Goal: Task Accomplishment & Management: Use online tool/utility

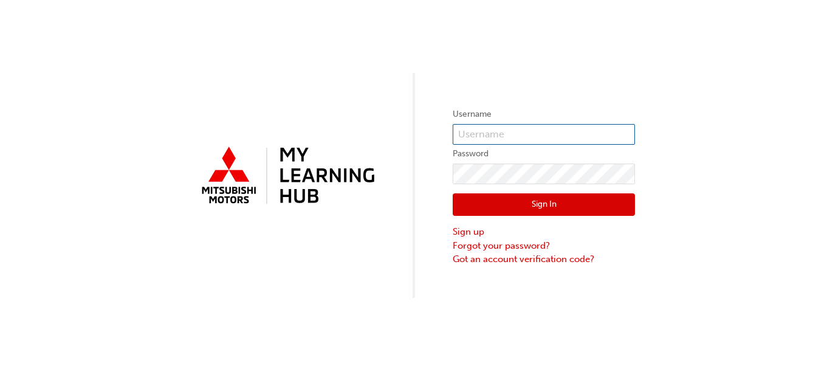
click at [481, 131] on input "text" at bounding box center [544, 134] width 182 height 21
type input "5178419"
click at [504, 241] on link "Forgot your password?" at bounding box center [544, 246] width 182 height 14
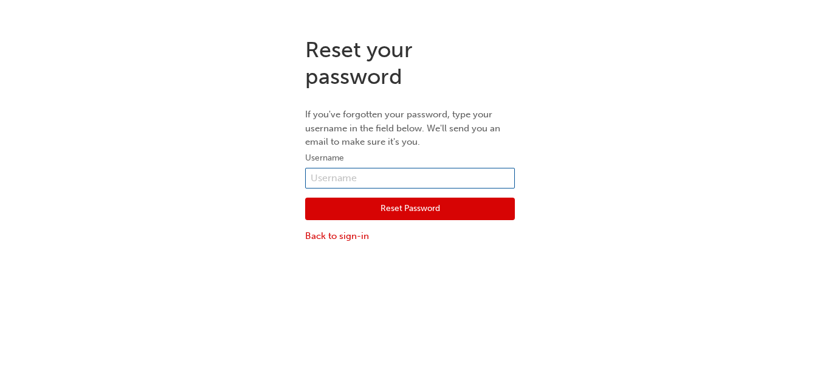
click at [426, 183] on input "text" at bounding box center [410, 178] width 210 height 21
type input "5178419"
click at [447, 215] on button "Reset Password" at bounding box center [410, 209] width 210 height 23
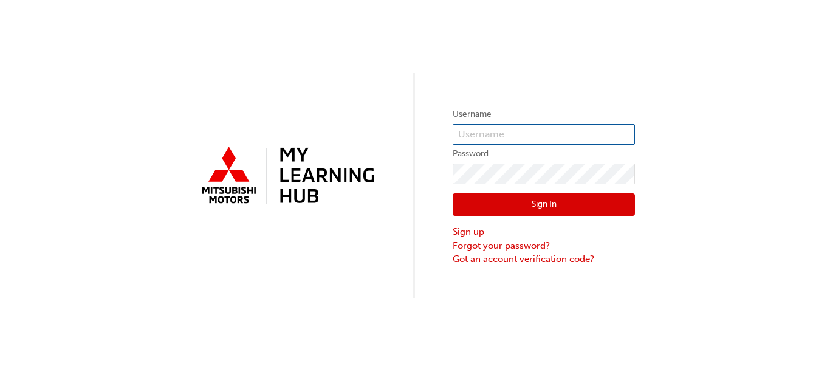
click at [506, 139] on input "text" at bounding box center [544, 134] width 182 height 21
click at [662, 95] on div "Username Password Sign In Sign up Forgot your password? Got an account verifica…" at bounding box center [415, 149] width 830 height 298
click at [586, 136] on input "text" at bounding box center [544, 134] width 182 height 21
type input "v295assmith"
click button "Sign In" at bounding box center [544, 204] width 182 height 23
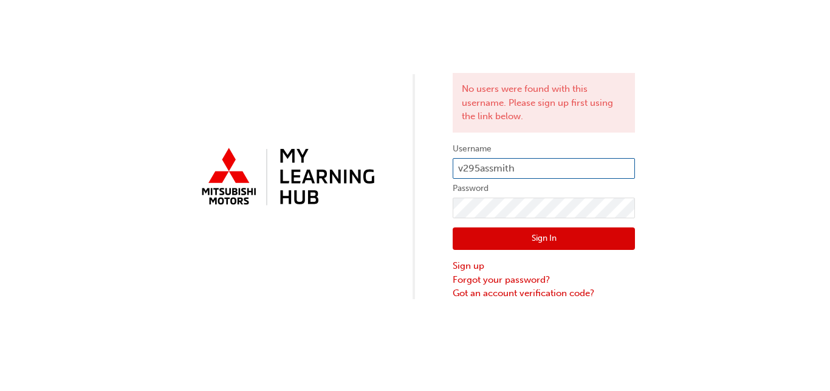
click at [519, 164] on input "v295assmith" at bounding box center [544, 168] width 182 height 21
type input "v295ASSMITH"
click at [599, 233] on button "Sign In" at bounding box center [544, 238] width 182 height 23
click at [530, 173] on input "v295ASSMITH" at bounding box center [544, 168] width 182 height 21
click at [467, 171] on input "v295ASSMITH" at bounding box center [544, 168] width 182 height 21
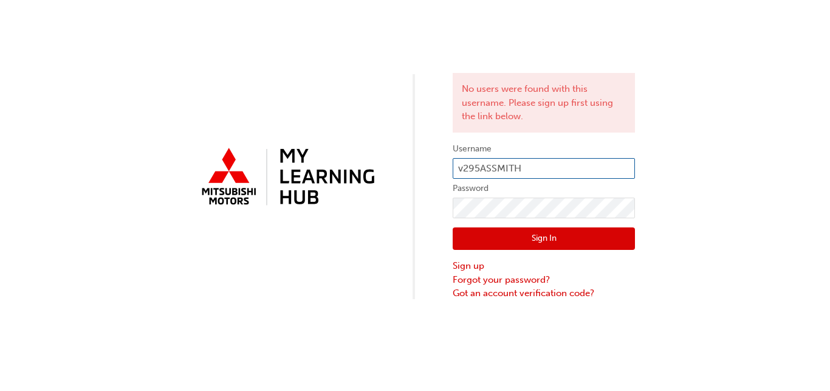
click at [466, 170] on input "v295ASSMITH" at bounding box center [544, 168] width 182 height 21
click at [465, 170] on input "v295ASSMITH" at bounding box center [544, 168] width 182 height 21
click at [464, 170] on input "v295ASSMITH" at bounding box center [544, 168] width 182 height 21
click at [463, 173] on input "v295ASSMITH" at bounding box center [544, 168] width 182 height 21
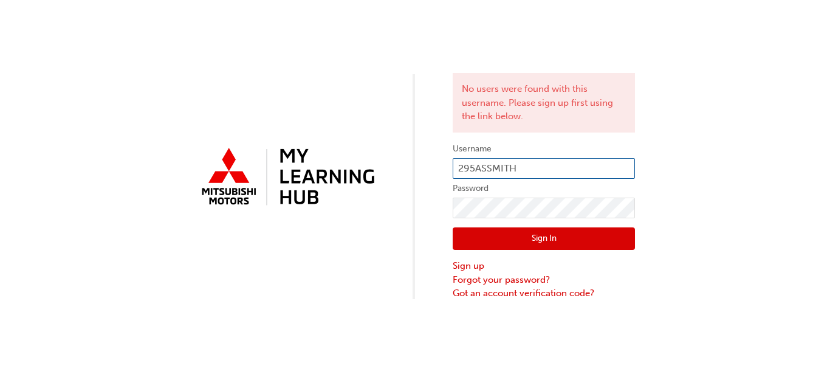
type input "A295ASSMITH"
click button "Sign In" at bounding box center [544, 238] width 182 height 23
click at [582, 166] on input "A295ASSMITH" at bounding box center [544, 168] width 182 height 21
type input "A"
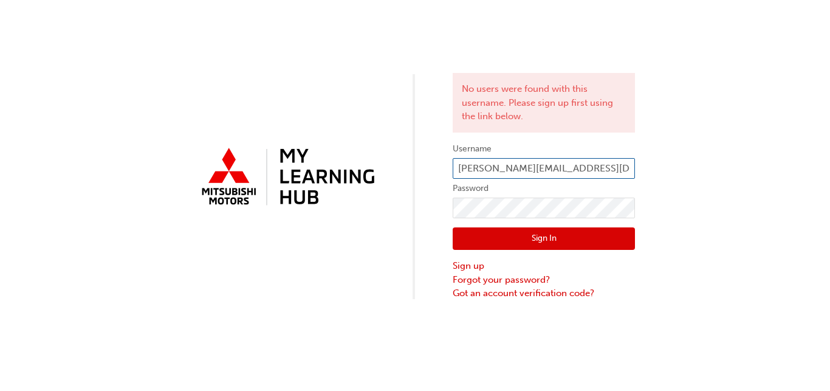
scroll to position [0, 1]
type input "a.smith@launcestonmitsubishi.com.au"
click at [801, 194] on div "No users were found with this username. Please sign up first using the link bel…" at bounding box center [415, 150] width 830 height 300
click at [547, 242] on button "Sign In" at bounding box center [544, 238] width 182 height 23
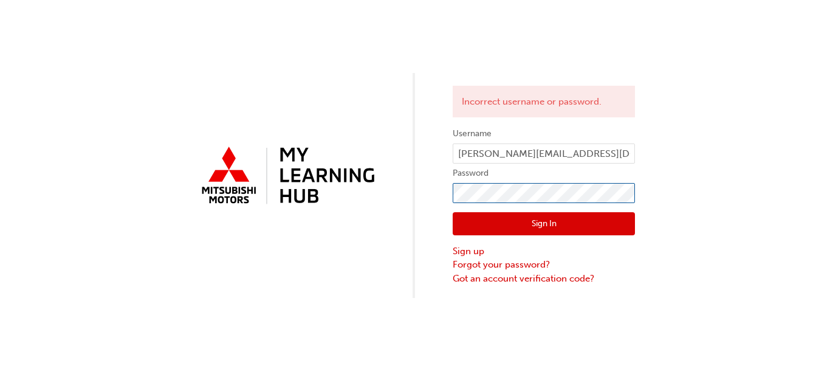
click button "Sign In" at bounding box center [544, 223] width 182 height 23
click at [528, 267] on link "Forgot your password?" at bounding box center [544, 265] width 182 height 14
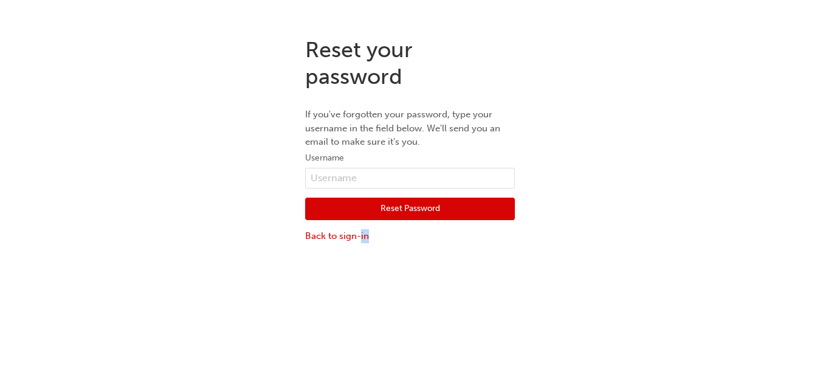
click at [528, 267] on div "Reset your password If you've forgotten your password, type your username in th…" at bounding box center [410, 222] width 820 height 391
click at [363, 172] on input "text" at bounding box center [410, 178] width 210 height 21
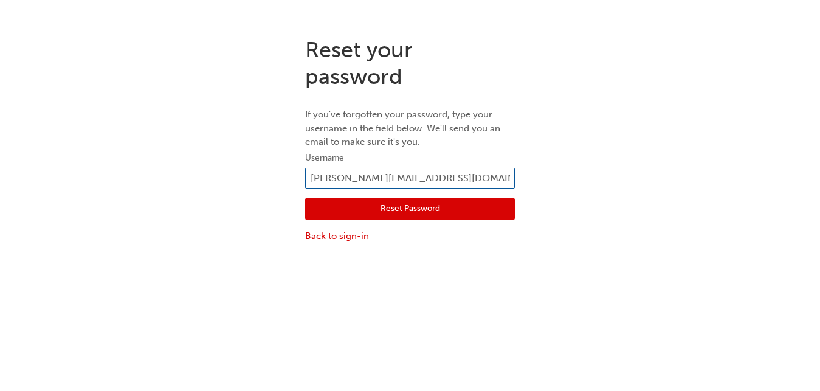
type input "a.smith@launcestonmitsubishi.com.au"
click at [357, 205] on button "Reset Password" at bounding box center [410, 209] width 210 height 23
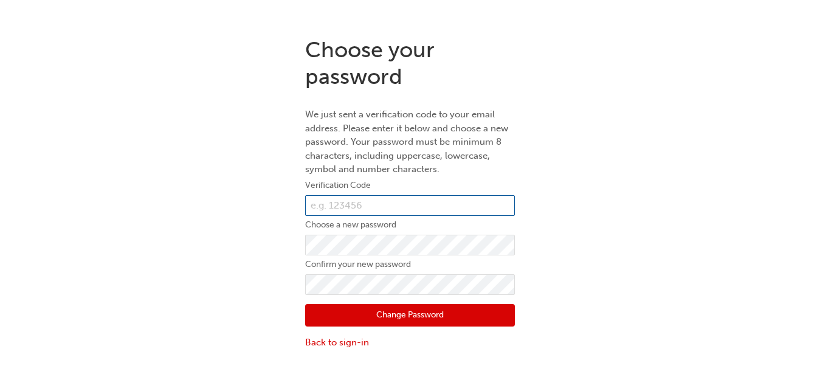
click at [384, 212] on input "text" at bounding box center [410, 205] width 210 height 21
paste input "701314"
type input "701314"
click at [379, 318] on button "Change Password" at bounding box center [410, 315] width 210 height 23
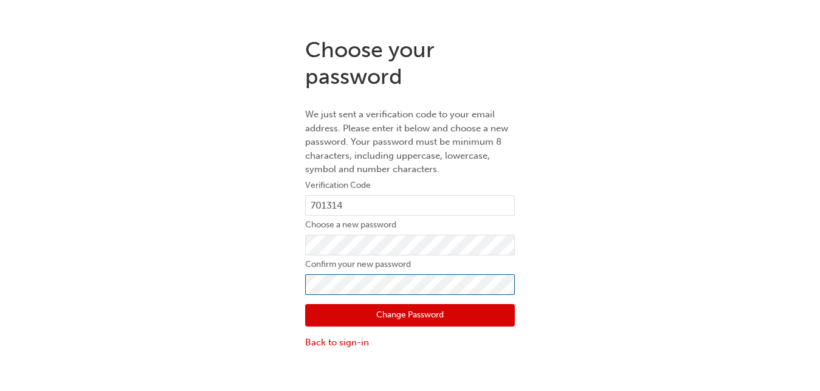
click button "Change Password" at bounding box center [410, 315] width 210 height 23
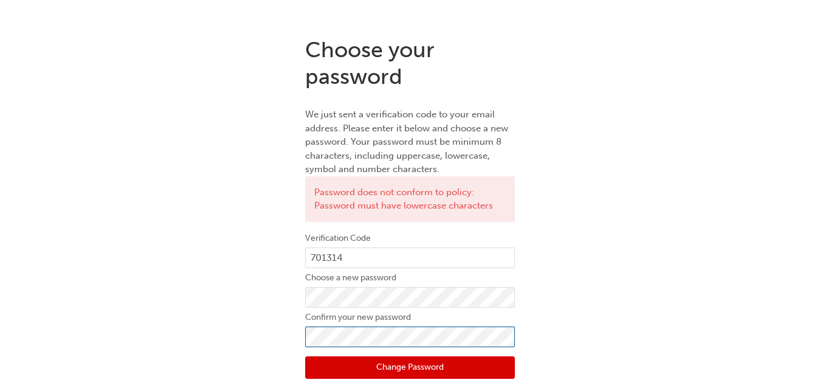
click button "Change Password" at bounding box center [410, 367] width 210 height 23
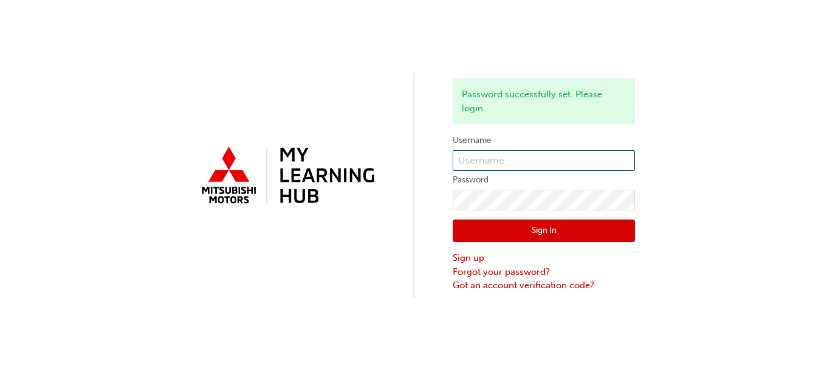
click at [553, 157] on input "text" at bounding box center [544, 160] width 182 height 21
type input "a.smith@launcestonmitsubishi.com.au"
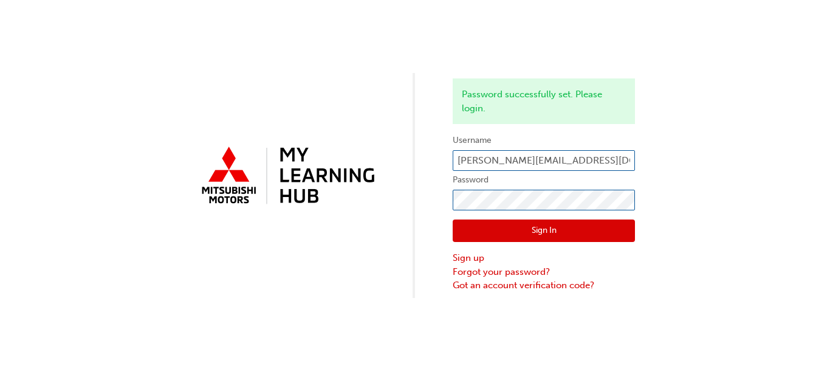
click button "Sign In" at bounding box center [544, 230] width 182 height 23
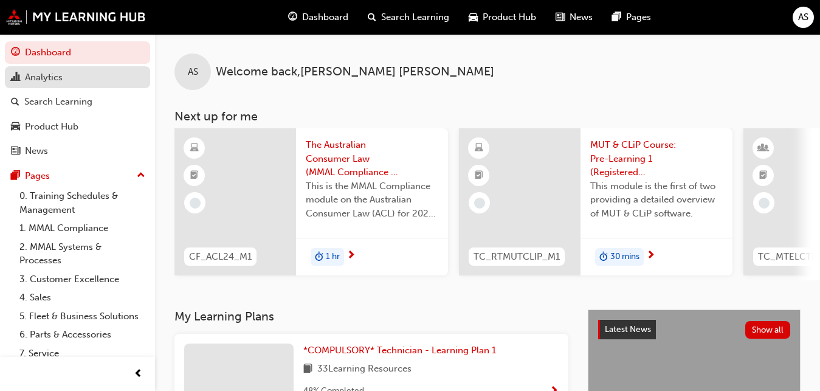
click at [41, 80] on div "Analytics" at bounding box center [44, 78] width 38 height 14
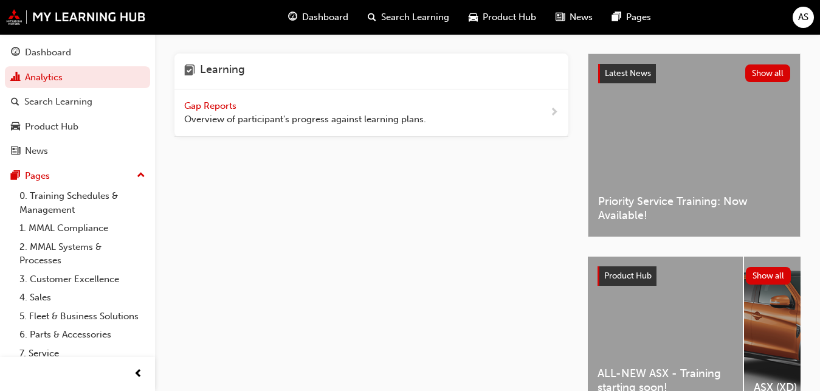
click at [226, 105] on span "Gap Reports" at bounding box center [211, 105] width 55 height 11
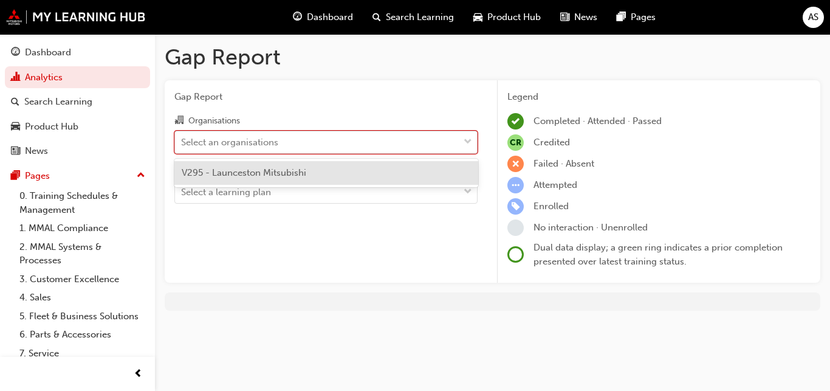
click at [379, 142] on div "Select an organisations" at bounding box center [317, 141] width 284 height 21
click at [182, 142] on input "Organisations option V295 - Launceston Mitsubishi focused, 1 of 1. 1 result ava…" at bounding box center [181, 141] width 1 height 10
click at [275, 174] on span "V295 - Launceston Mitsubishi" at bounding box center [244, 172] width 125 height 11
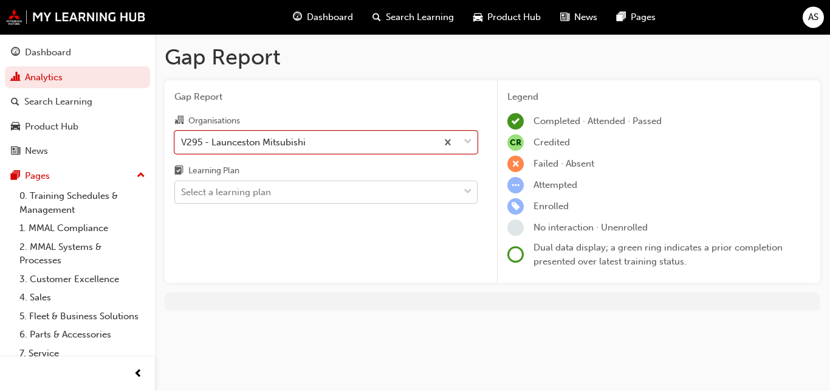
click at [274, 187] on div "Select a learning plan" at bounding box center [317, 192] width 284 height 21
click at [182, 187] on input "Learning Plan Select a learning plan" at bounding box center [181, 192] width 1 height 10
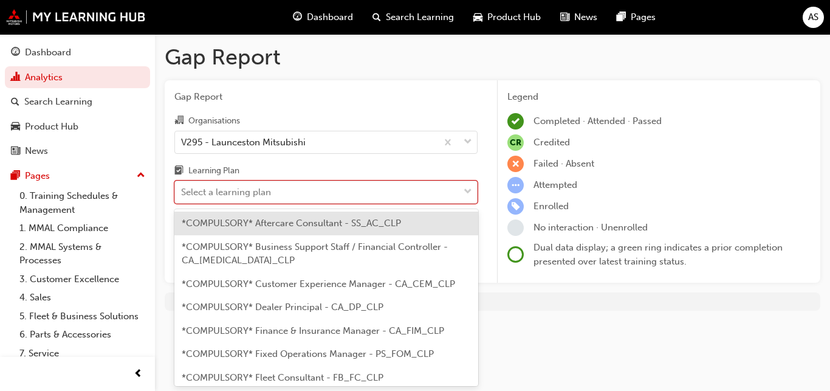
click at [408, 154] on div "Organisations V295 - Launceston Mitsubishi Learning Plan option *COMPULSORY* Af…" at bounding box center [325, 158] width 303 height 91
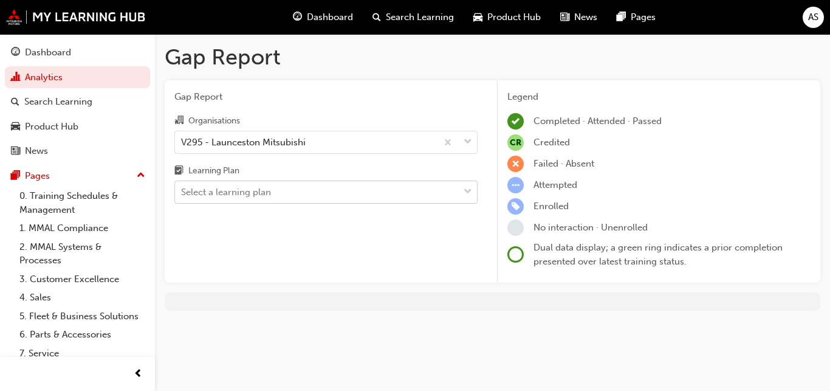
click at [306, 200] on div "Select a learning plan" at bounding box center [317, 192] width 284 height 21
click at [182, 197] on input "Learning Plan Select a learning plan" at bounding box center [181, 192] width 1 height 10
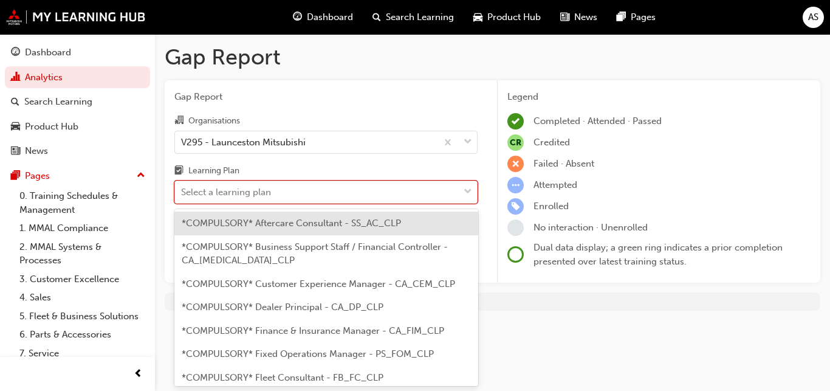
click at [305, 221] on span "*COMPULSORY* Aftercare Consultant - SS_AC_CLP" at bounding box center [291, 223] width 219 height 11
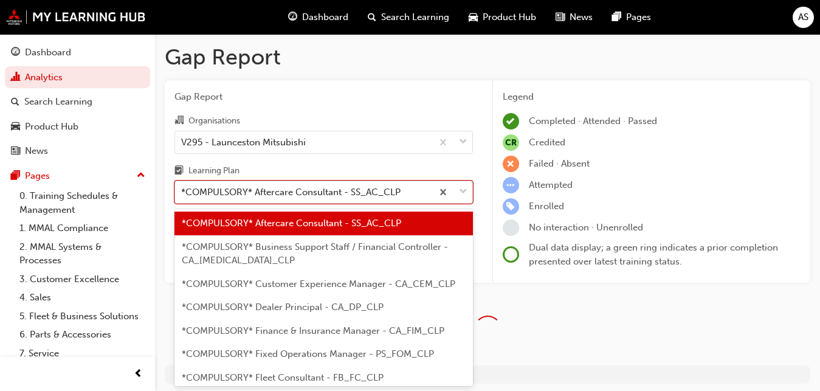
click at [306, 196] on div "*COMPULSORY* Aftercare Consultant - SS_AC_CLP" at bounding box center [303, 192] width 257 height 21
click at [182, 196] on input "Learning Plan option *COMPULSORY* Aftercare Consultant - SS_AC_CLP, selected. o…" at bounding box center [181, 192] width 1 height 10
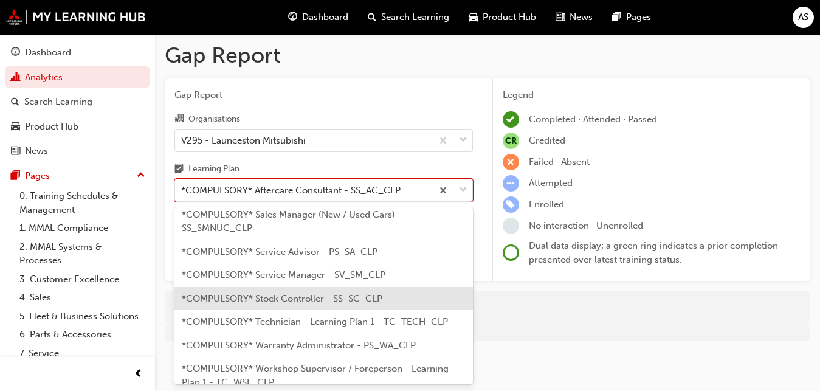
scroll to position [525, 0]
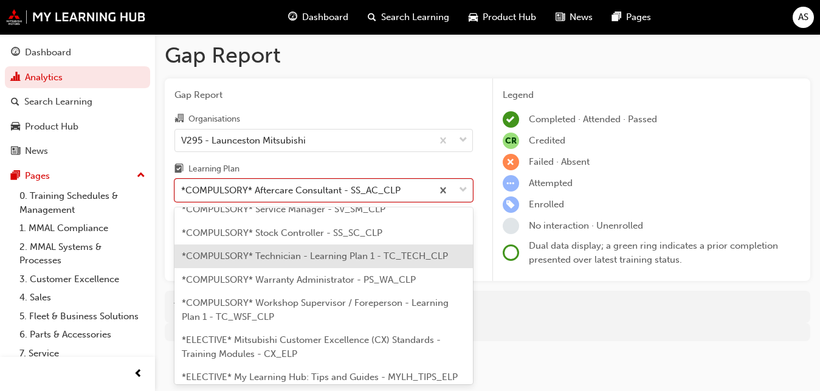
click at [334, 250] on span "*COMPULSORY* Technician - Learning Plan 1 - TC_TECH_CLP" at bounding box center [315, 255] width 266 height 11
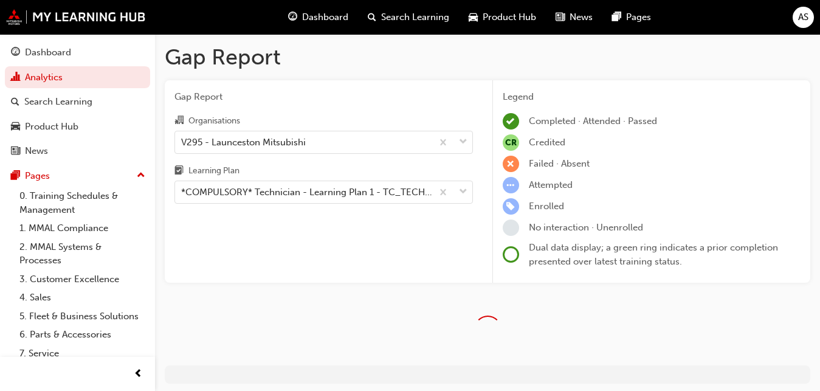
click at [438, 257] on div "Gap Report Organisations V295 - Launceston Mitsubishi Learning Plan *COMPULSORY…" at bounding box center [324, 181] width 318 height 203
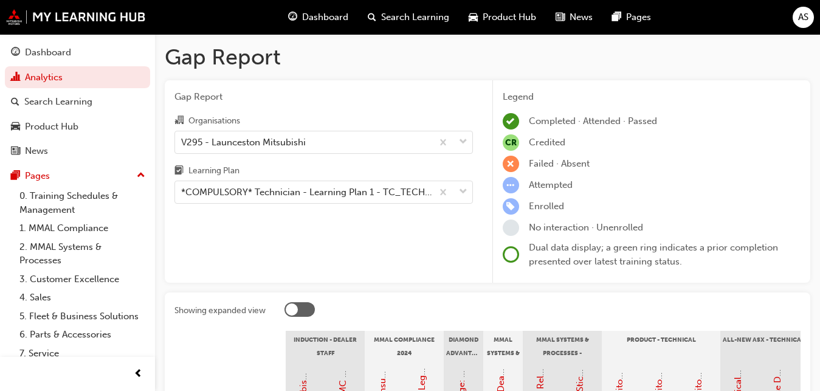
click at [351, 209] on div "Gap Report Organisations V295 - Launceston Mitsubishi Learning Plan *COMPULSORY…" at bounding box center [324, 181] width 318 height 203
click at [351, 195] on div "*COMPULSORY* Technician - Learning Plan 1 - TC_TECH_CLP" at bounding box center [307, 192] width 252 height 14
click at [182, 195] on input "Learning Plan *COMPULSORY* Technician - Learning Plan 1 - TC_TECH_CLP" at bounding box center [181, 192] width 1 height 10
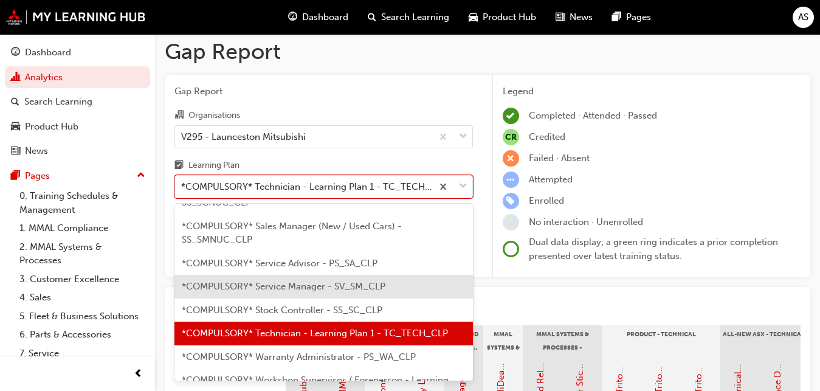
scroll to position [464, 0]
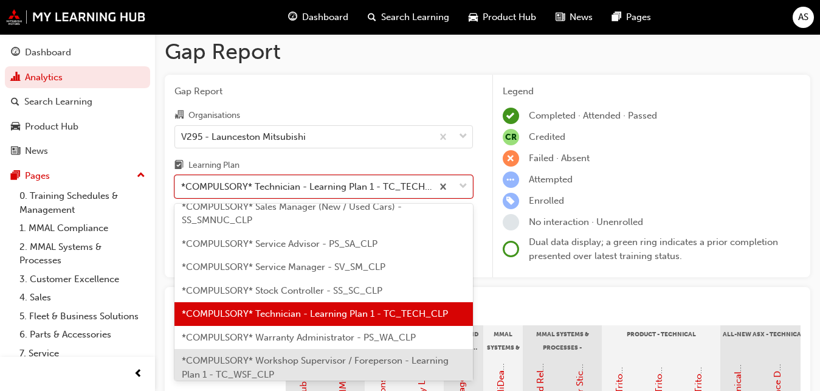
click at [330, 355] on span "*COMPULSORY* Workshop Supervisor / Foreperson - Learning Plan 1 - TC_WSF_CLP" at bounding box center [315, 367] width 267 height 25
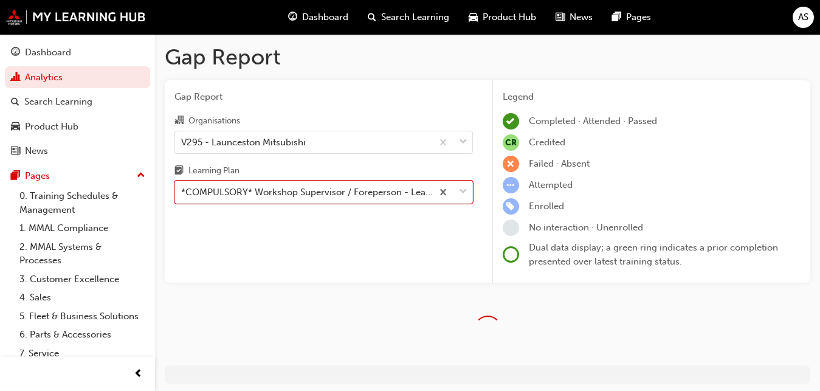
click at [572, 222] on div "No interaction · Unenrolled" at bounding box center [586, 228] width 114 height 14
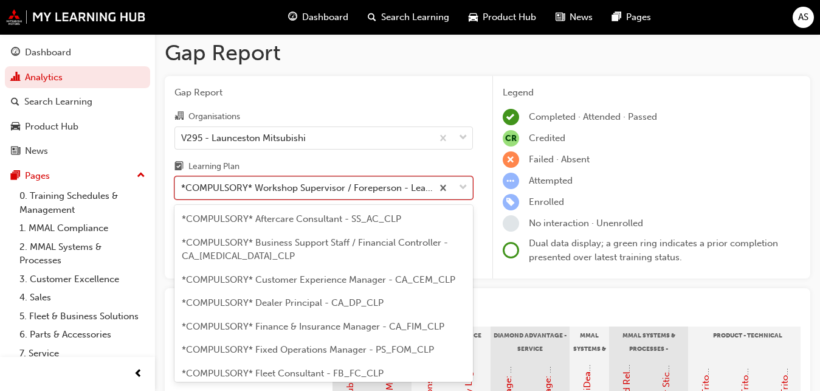
click at [337, 190] on div "*COMPULSORY* Workshop Supervisor / Foreperson - Learning Plan 1 - TC_WSF_CLP" at bounding box center [307, 188] width 252 height 14
click at [182, 190] on input "Learning Plan option *COMPULSORY* Workshop Supervisor / Foreperson - Learning P…" at bounding box center [181, 187] width 1 height 10
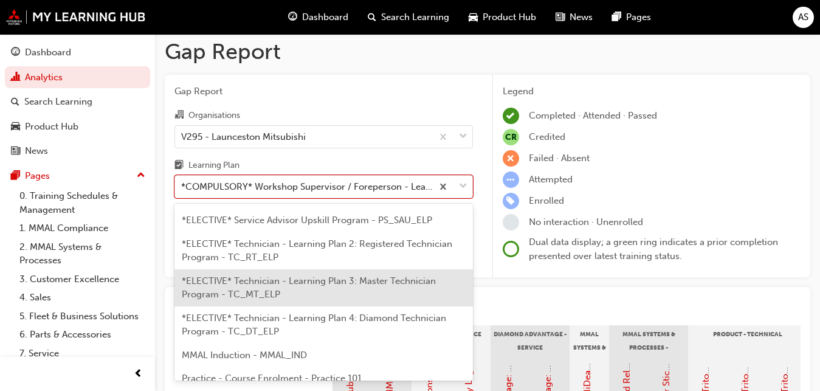
click at [402, 294] on div "*ELECTIVE* Technician - Learning Plan 3: Master Technician Program - TC_MT_ELP" at bounding box center [323, 287] width 298 height 37
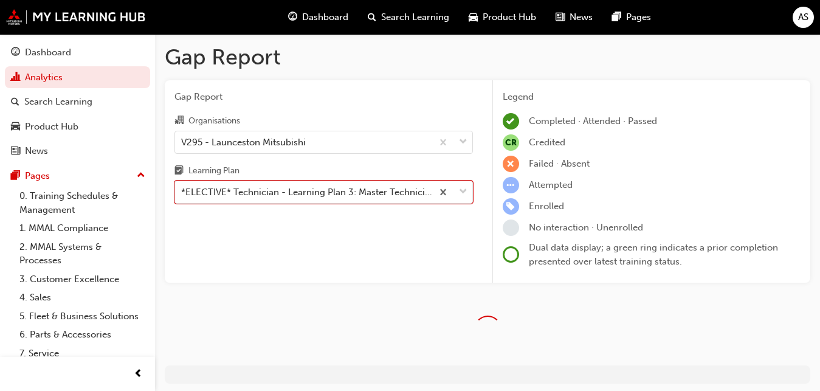
click at [386, 267] on div "Gap Report Organisations V295 - Launceston Mitsubishi Learning Plan option *ELE…" at bounding box center [324, 181] width 318 height 203
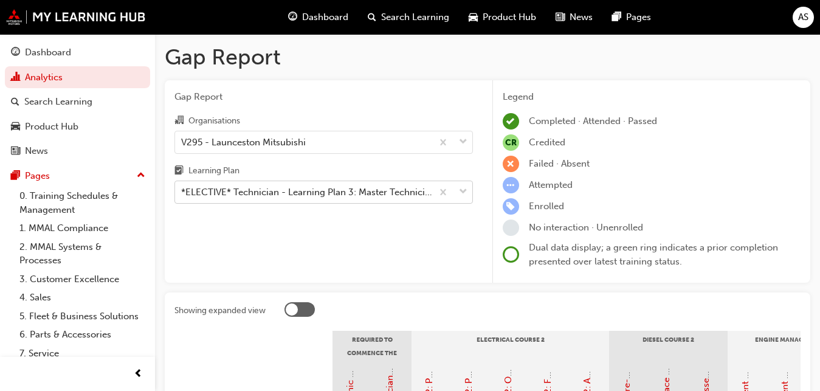
click at [336, 198] on div "*ELECTIVE* Technician - Learning Plan 3: Master Technician Program - TC_MT_ELP" at bounding box center [303, 192] width 257 height 21
click at [182, 197] on input "Learning Plan *ELECTIVE* Technician - Learning Plan 3: Master Technician Progra…" at bounding box center [181, 192] width 1 height 10
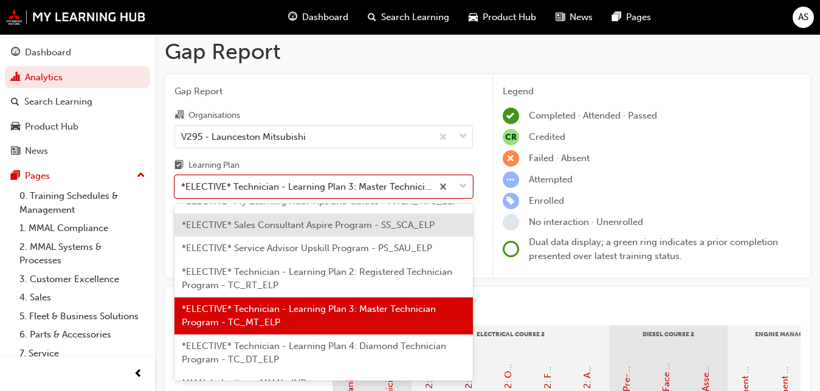
scroll to position [723, 0]
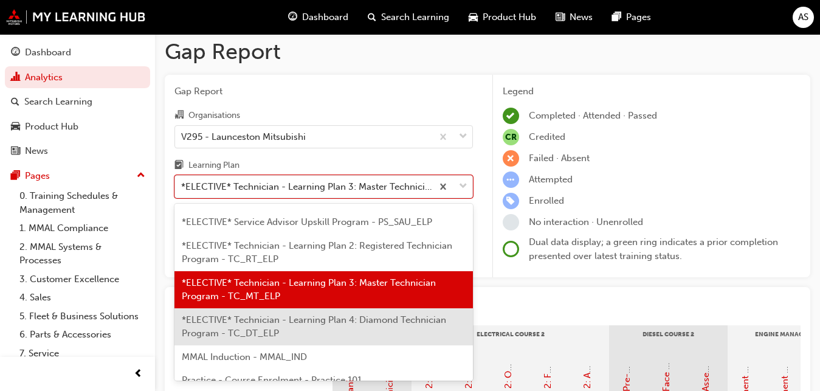
click at [355, 320] on span "*ELECTIVE* Technician - Learning Plan 4: Diamond Technician Program - TC_DT_ELP" at bounding box center [314, 326] width 264 height 25
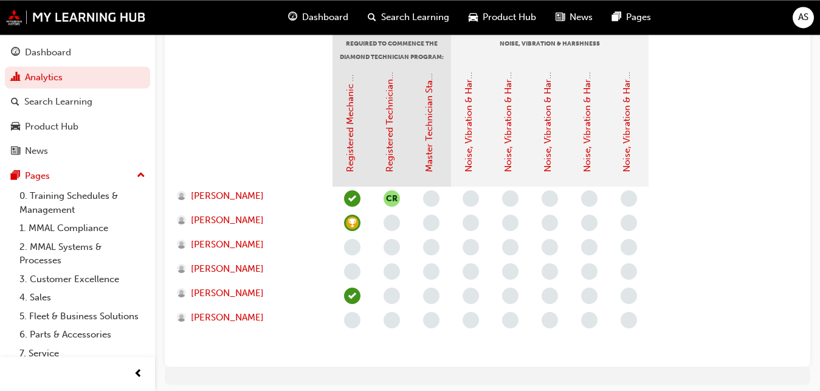
scroll to position [310, 0]
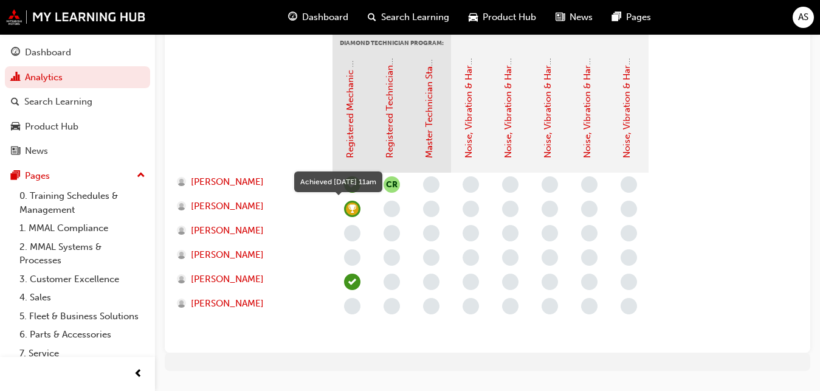
click at [352, 211] on span "learningRecordVerb_ACHIEVE-icon" at bounding box center [352, 209] width 16 height 16
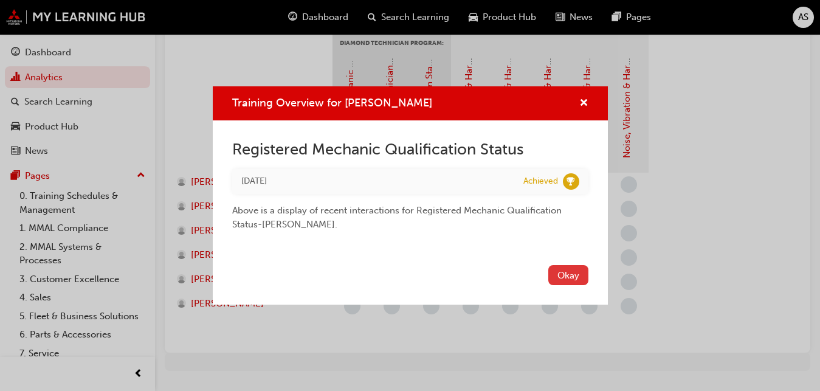
click at [562, 269] on button "Okay" at bounding box center [568, 275] width 40 height 20
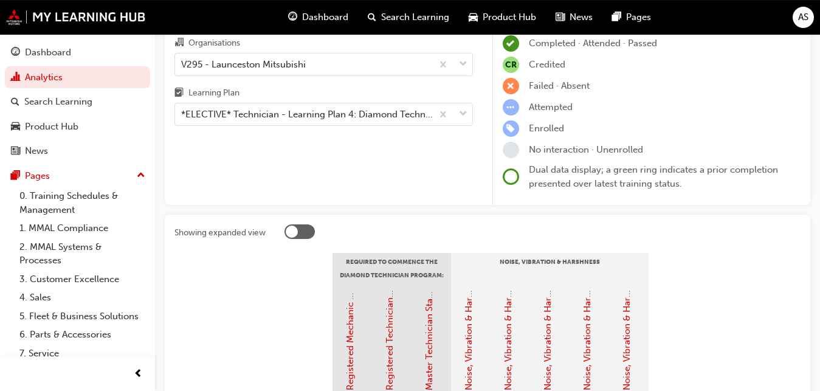
scroll to position [0, 0]
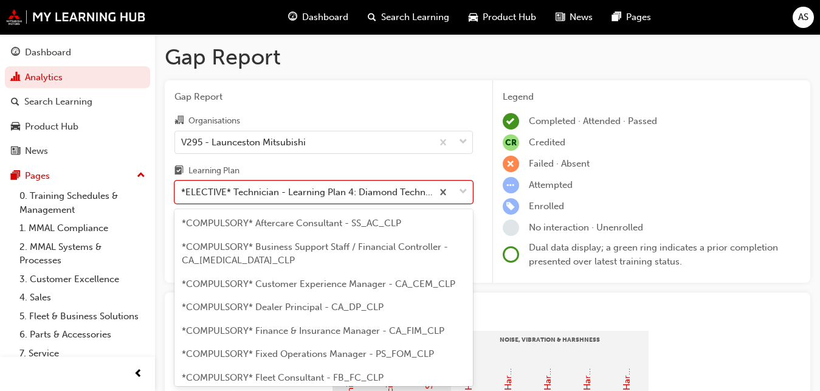
click at [209, 185] on div "*ELECTIVE* Technician - Learning Plan 4: Diamond Technician Program - TC_DT_ELP" at bounding box center [303, 192] width 257 height 21
click at [182, 187] on input "Learning Plan option *ELECTIVE* Technician - Learning Plan 4: Diamond Technicia…" at bounding box center [181, 192] width 1 height 10
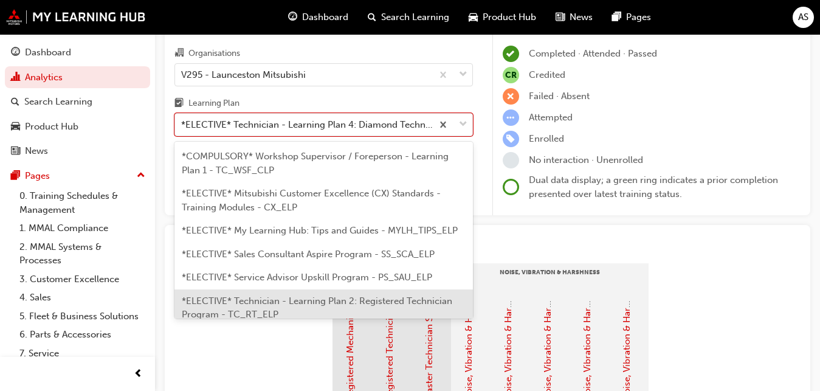
scroll to position [78, 0]
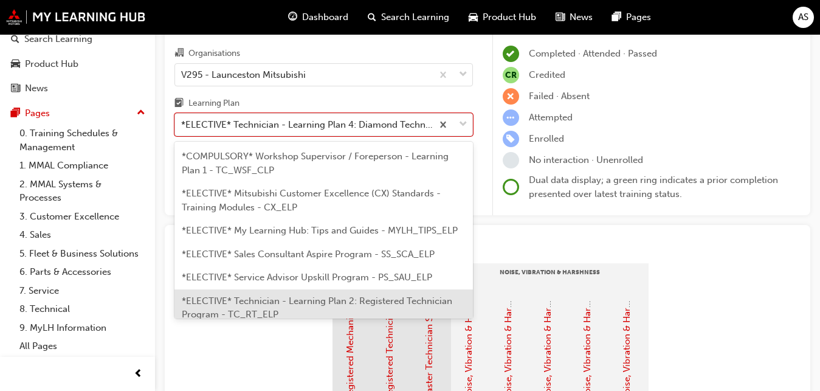
click at [277, 334] on div at bounding box center [253, 355] width 158 height 122
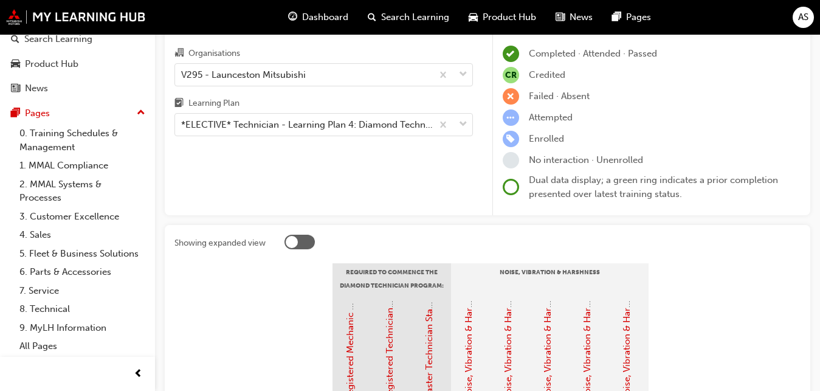
scroll to position [316, 0]
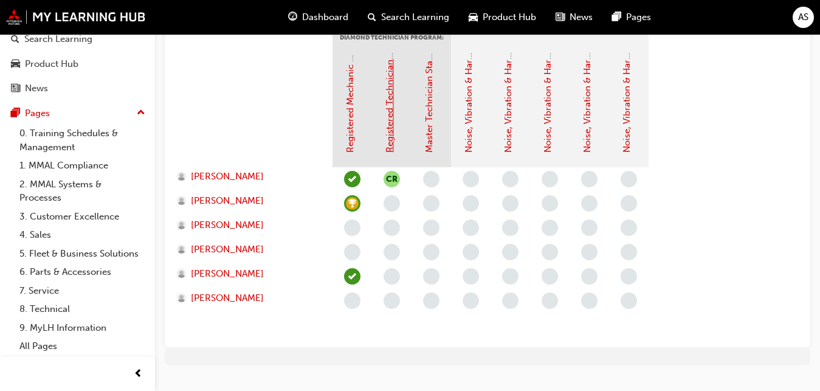
click at [390, 109] on link "Registered Technician Status" at bounding box center [389, 92] width 11 height 121
